Goal: Task Accomplishment & Management: Manage account settings

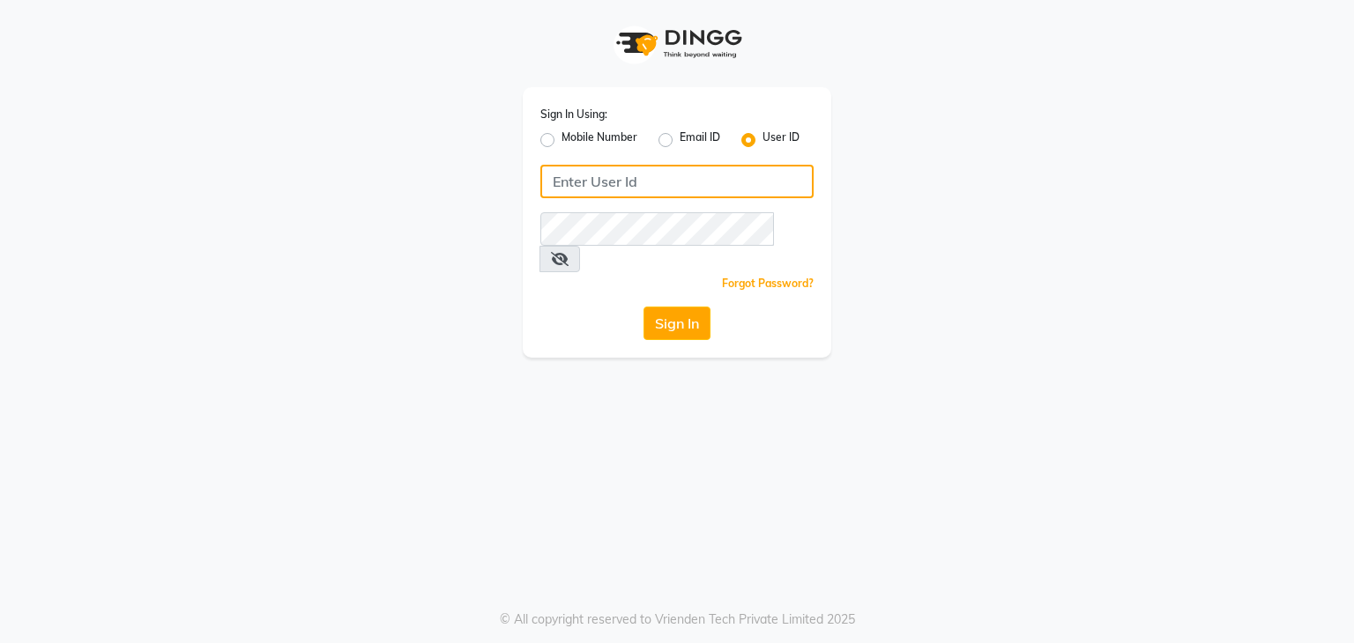
type input "9594079296"
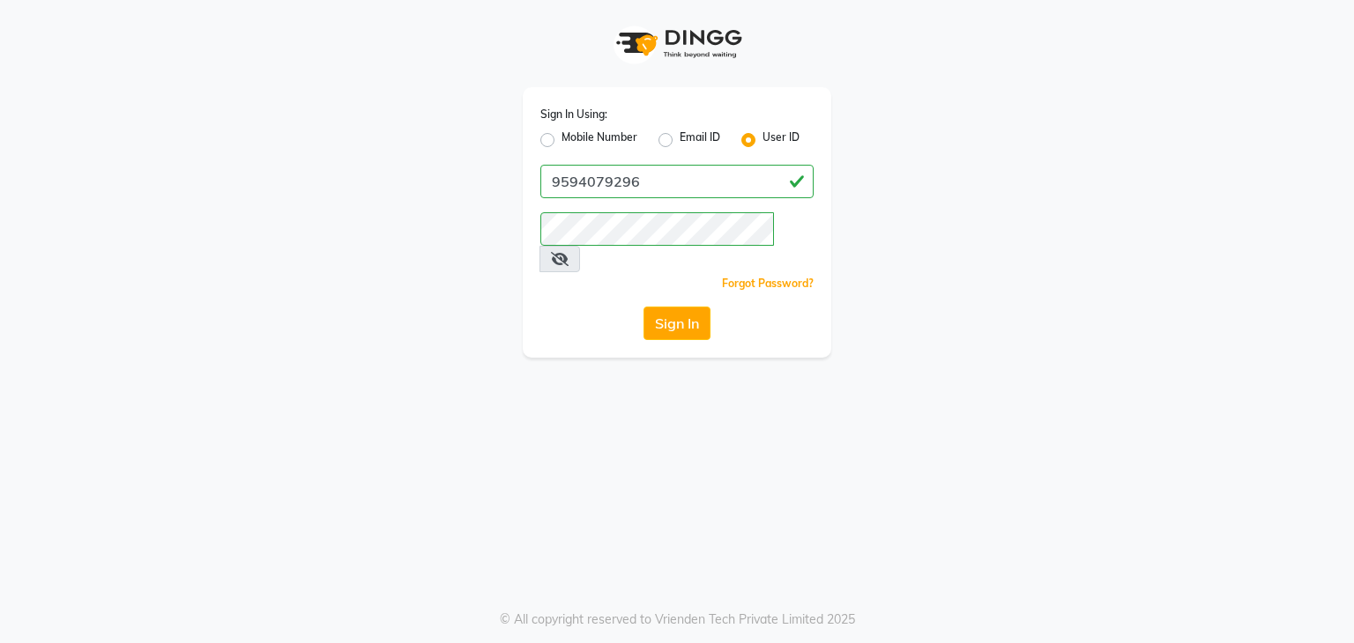
click at [681, 280] on div "Sign In Using: Mobile Number Email ID User ID 9594079296 Remember me Forgot Pas…" at bounding box center [677, 222] width 309 height 271
click at [677, 307] on button "Sign In" at bounding box center [676, 323] width 67 height 33
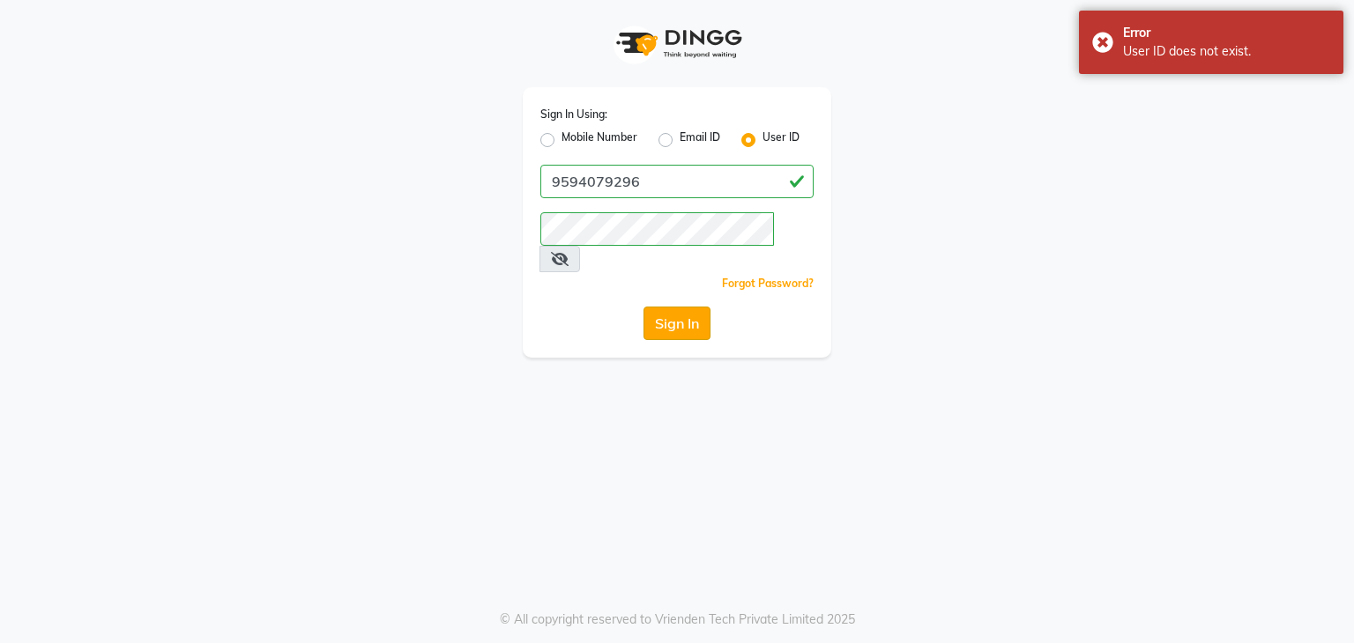
click at [680, 307] on button "Sign In" at bounding box center [676, 323] width 67 height 33
click at [562, 141] on label "Mobile Number" at bounding box center [600, 140] width 76 height 21
click at [562, 141] on input "Mobile Number" at bounding box center [567, 135] width 11 height 11
radio input "true"
radio input "false"
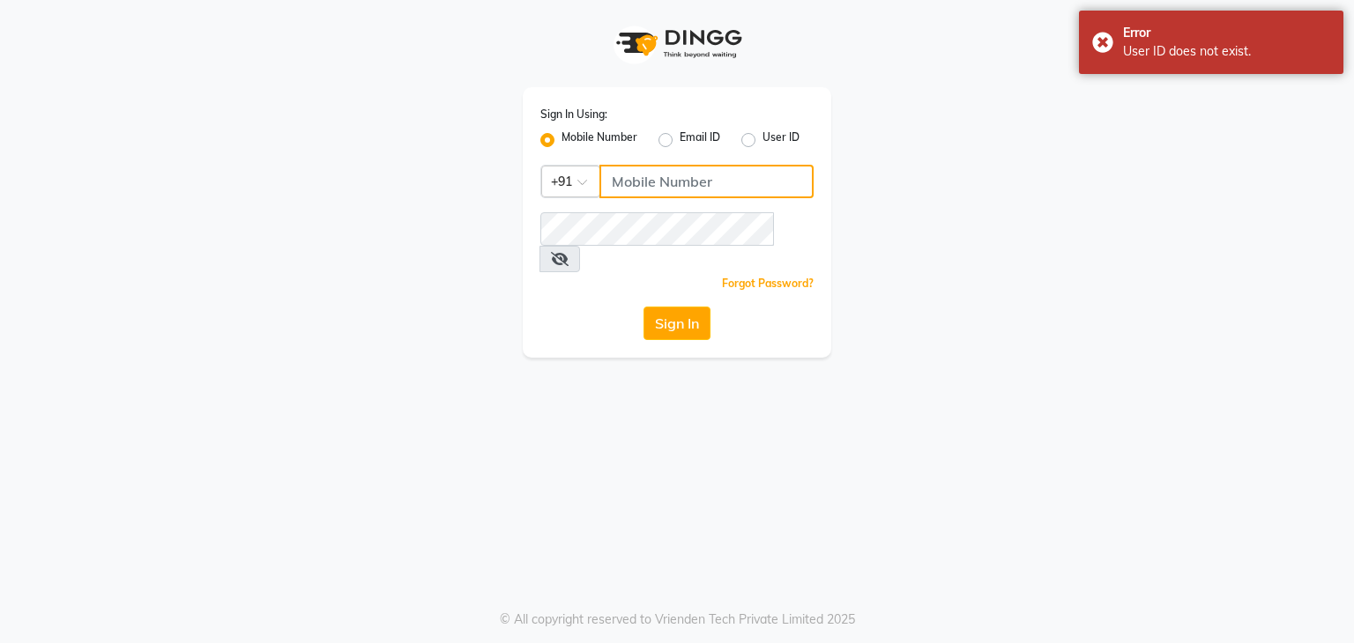
click at [645, 184] on input "Username" at bounding box center [706, 181] width 214 height 33
type input "9594079296"
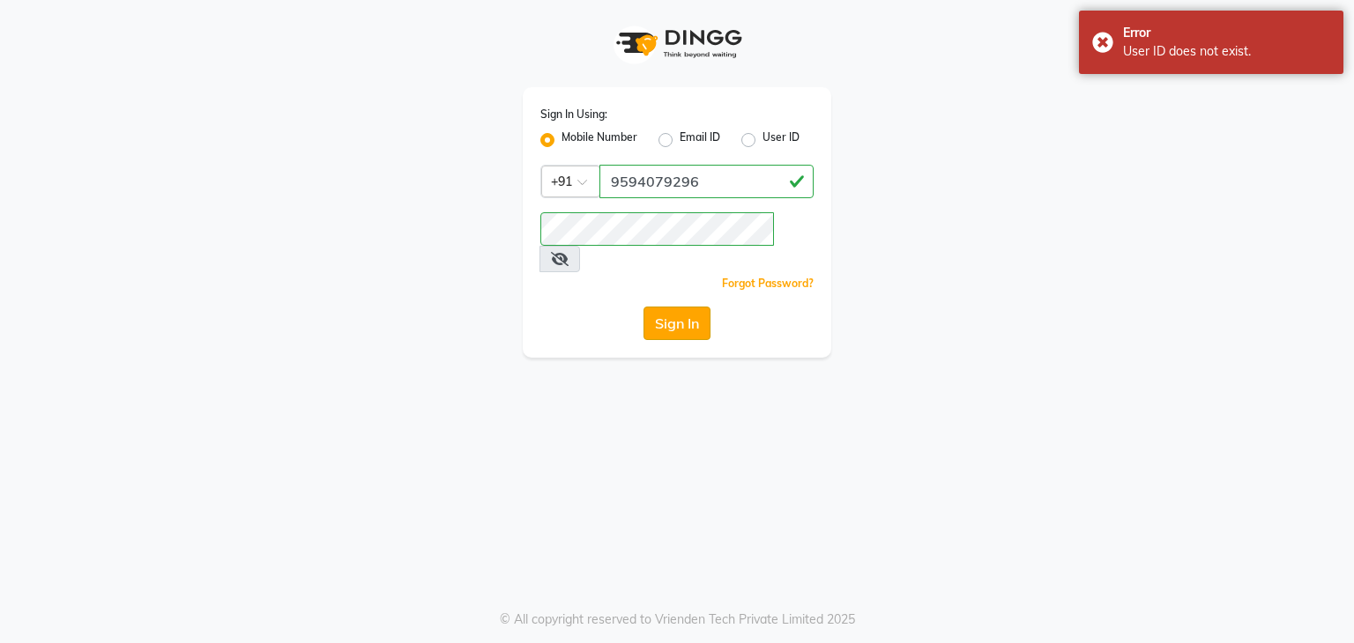
click at [670, 307] on button "Sign In" at bounding box center [676, 323] width 67 height 33
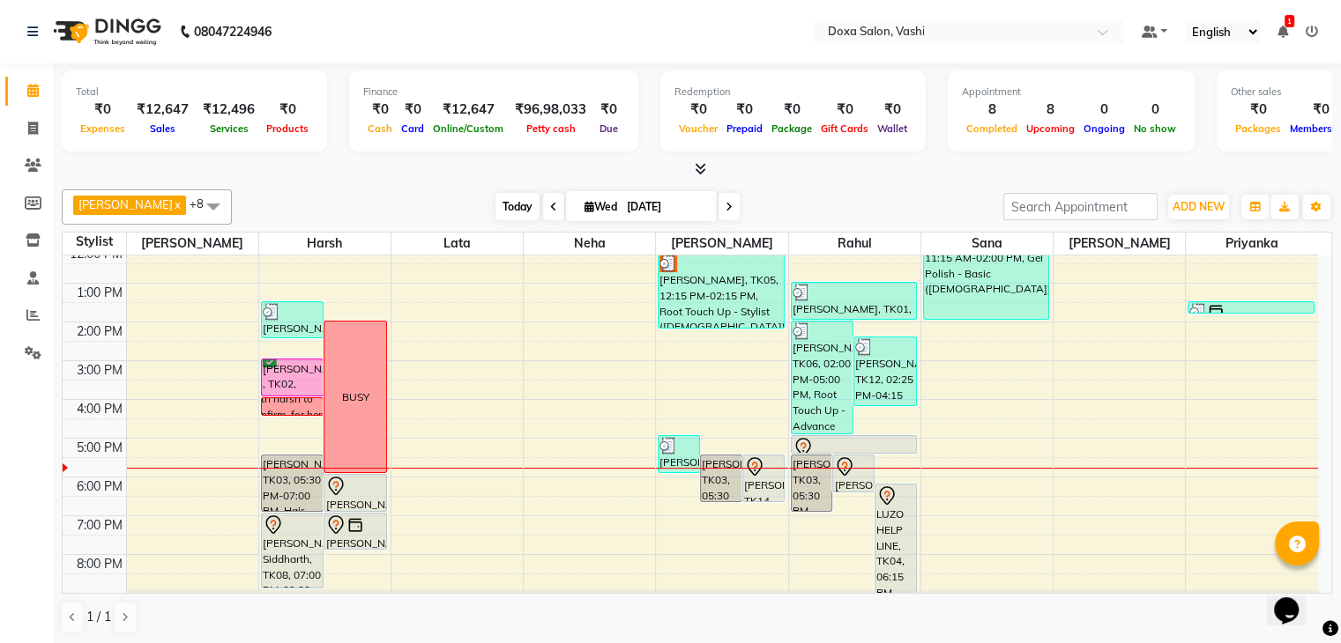
click at [496, 206] on span "Today" at bounding box center [517, 206] width 44 height 27
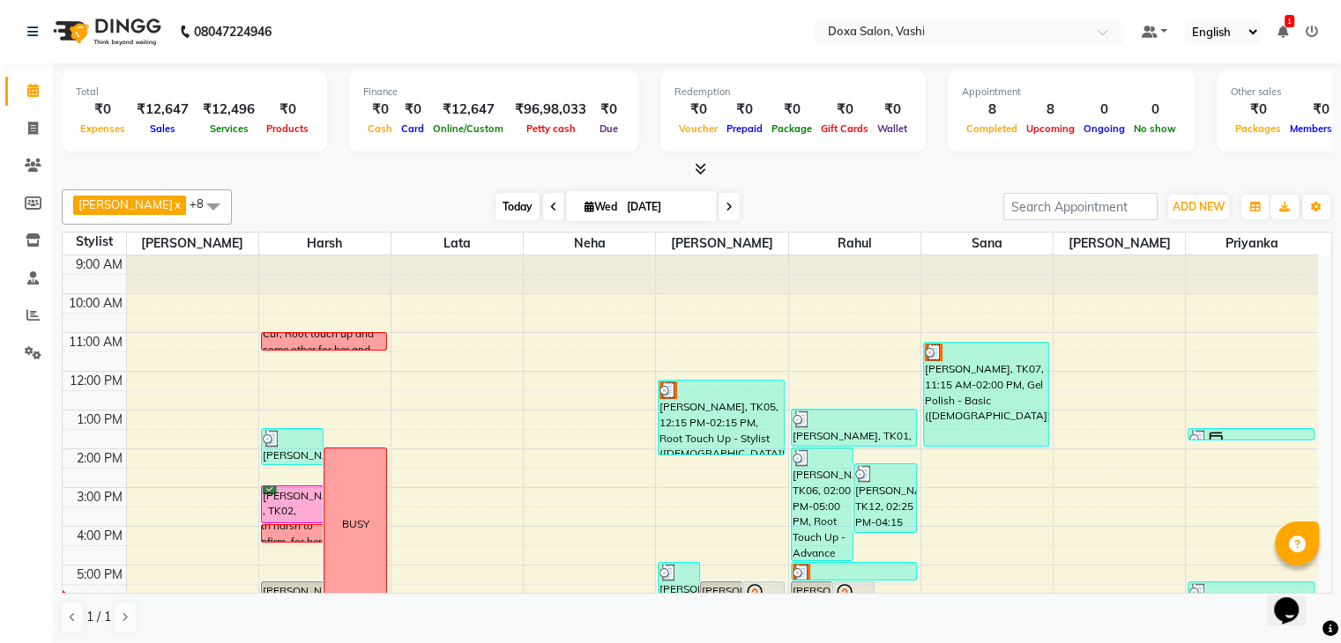
click at [495, 193] on span "Today" at bounding box center [517, 206] width 44 height 27
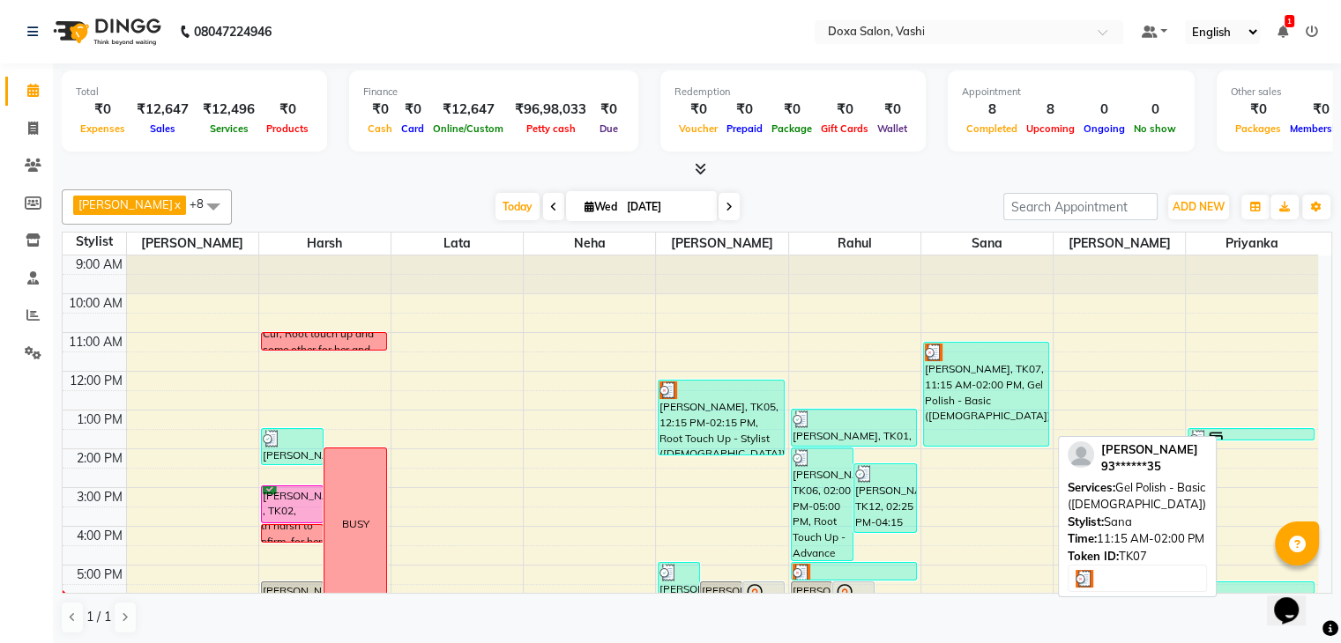
click at [986, 402] on div "[PERSON_NAME], TK07, 11:15 AM-02:00 PM, Gel Polish - Basic ([DEMOGRAPHIC_DATA])" at bounding box center [986, 394] width 125 height 103
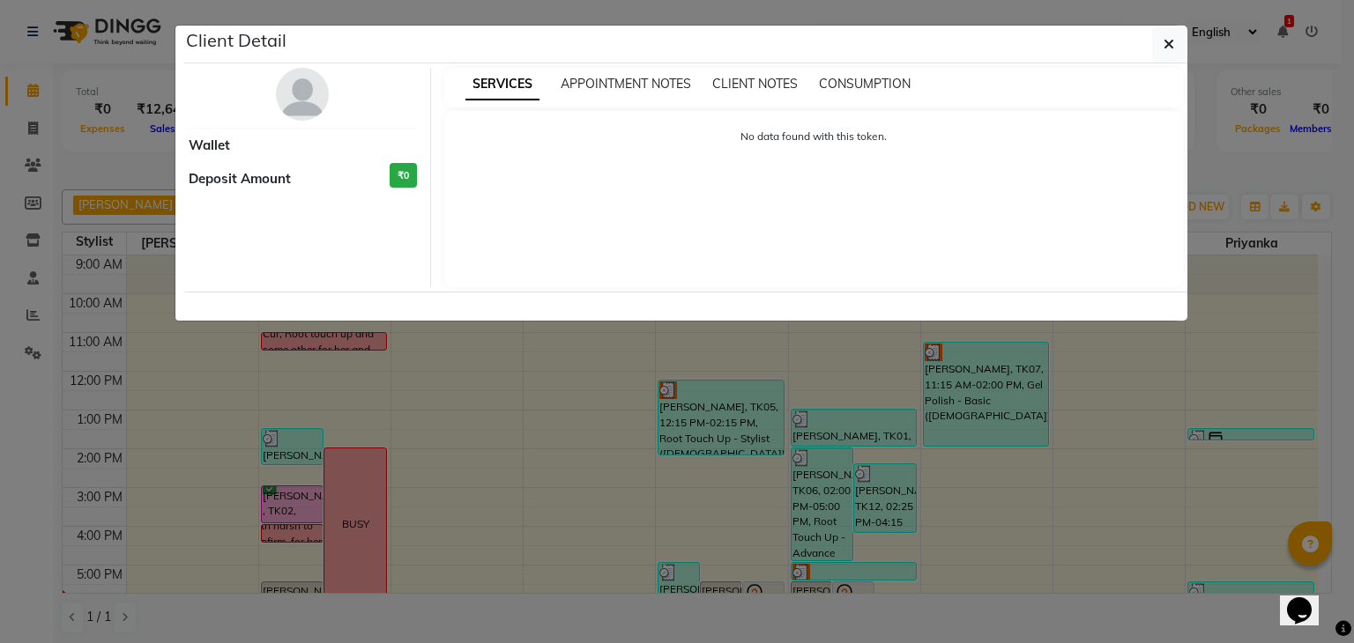
select select "3"
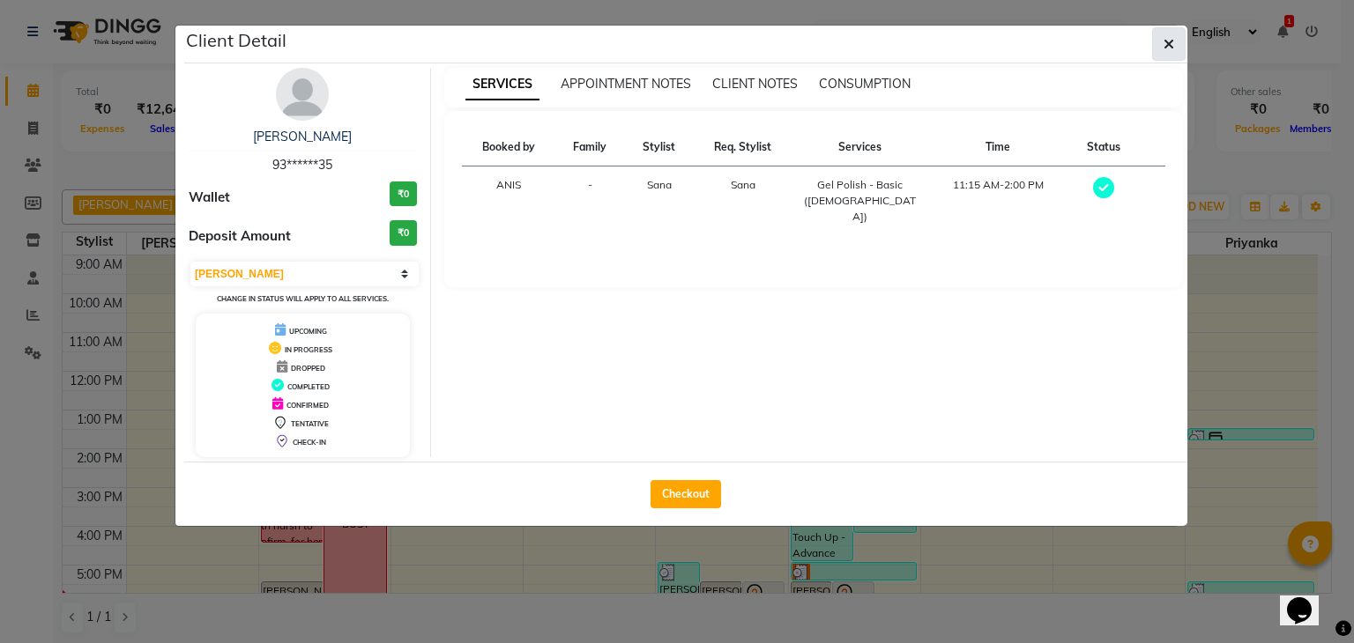
click at [1169, 39] on icon "button" at bounding box center [1169, 44] width 11 height 14
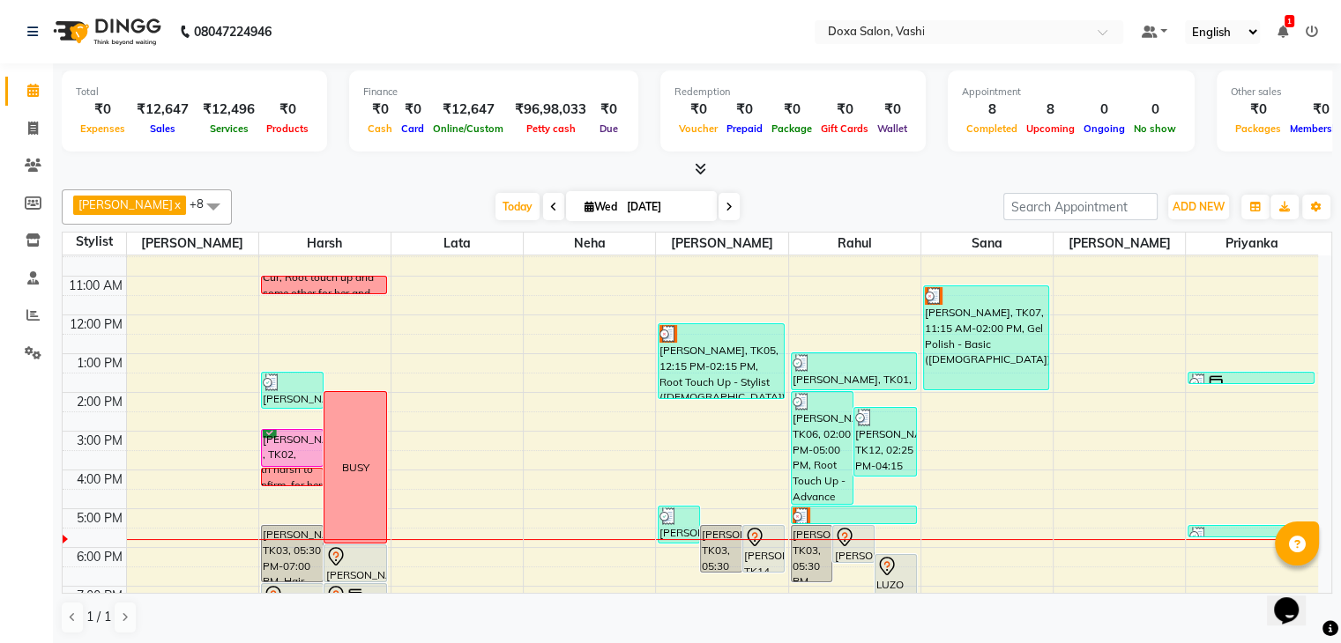
scroll to position [160, 0]
